Goal: Find specific page/section: Find specific page/section

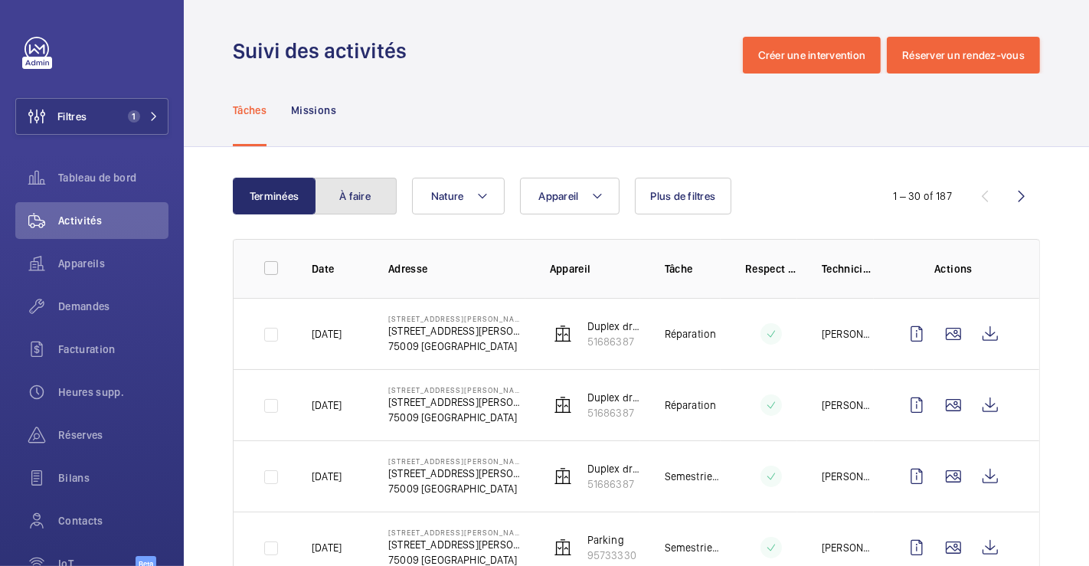
click at [361, 192] on button "À faire" at bounding box center [355, 196] width 83 height 37
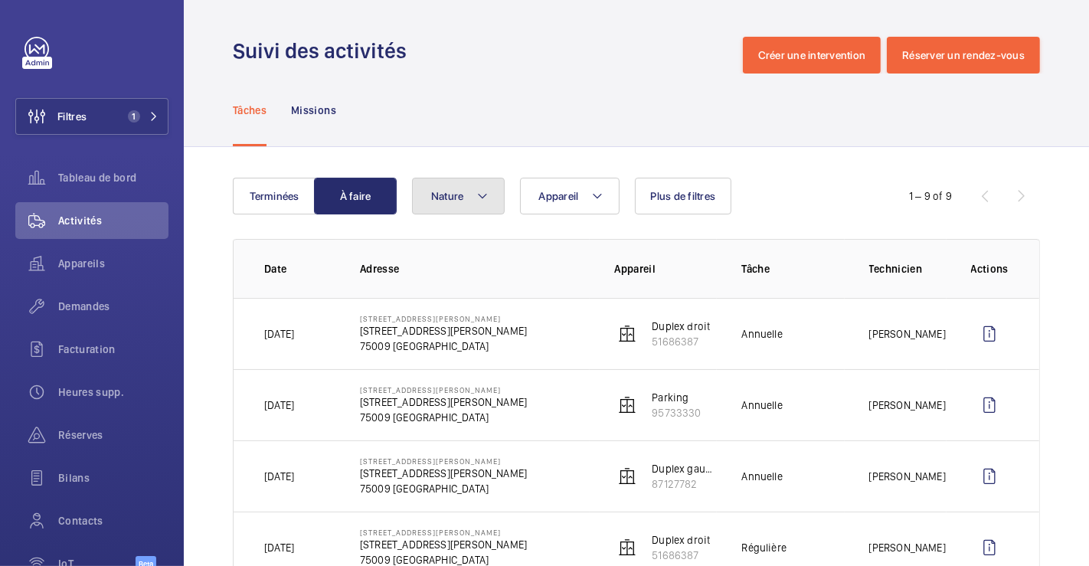
click at [486, 195] on mat-icon at bounding box center [482, 196] width 12 height 18
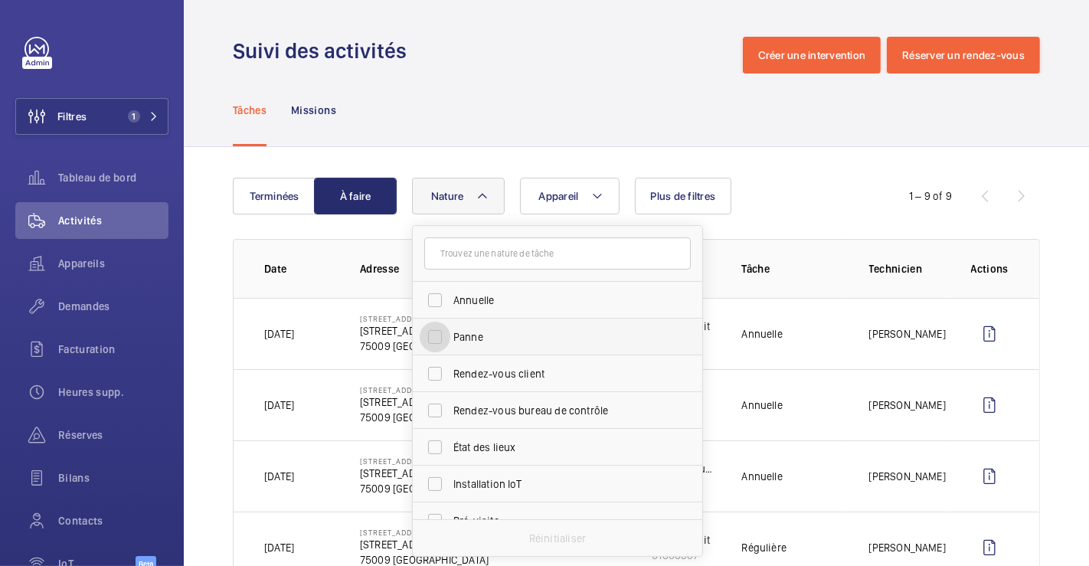
click at [433, 343] on input "Panne" at bounding box center [435, 337] width 31 height 31
checkbox input "true"
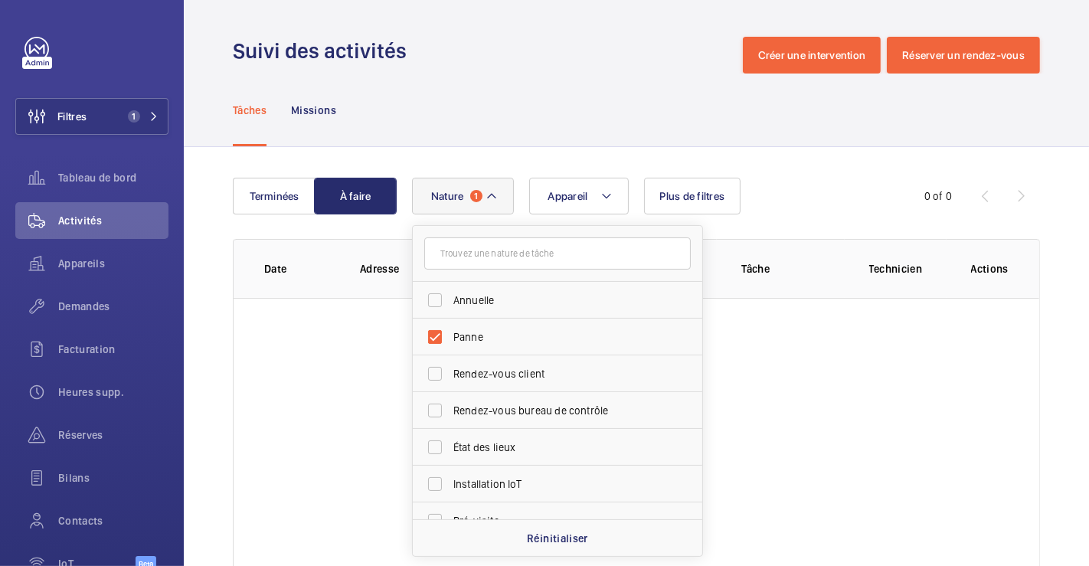
click at [495, 115] on div "Tâches Missions" at bounding box center [636, 110] width 807 height 73
